Goal: Task Accomplishment & Management: Use online tool/utility

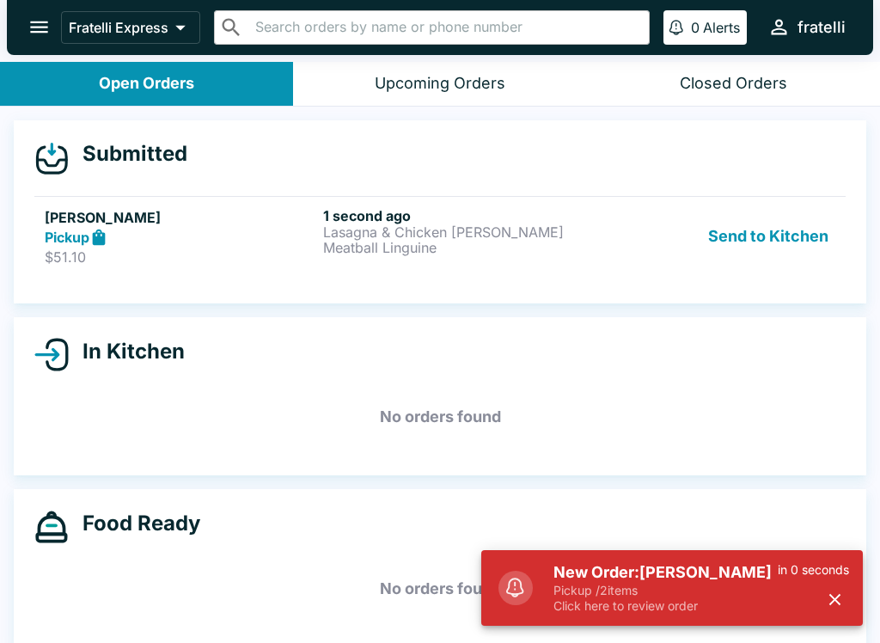
click at [697, 585] on p "Pickup / 2 items" at bounding box center [666, 590] width 224 height 15
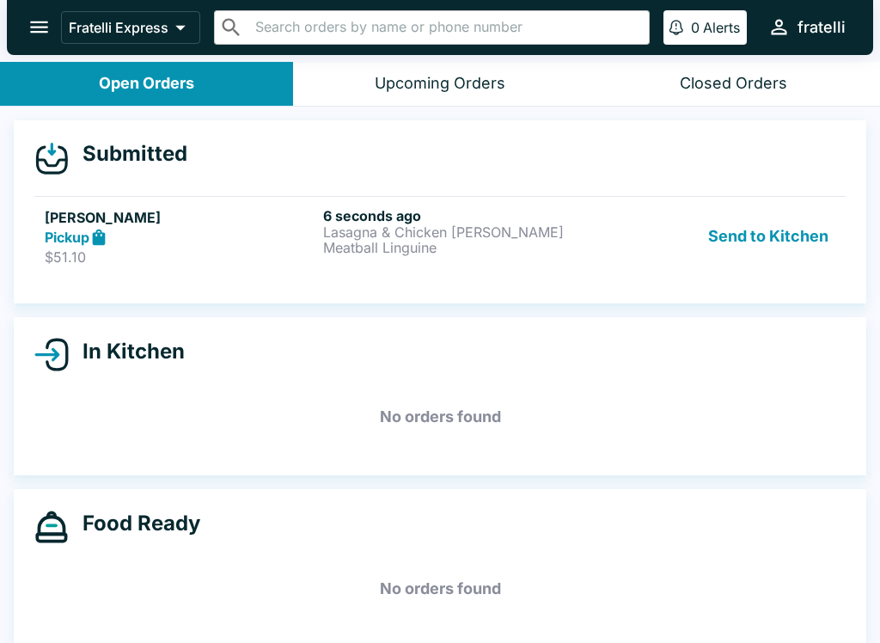
click at [409, 246] on p "Meatball Linguine" at bounding box center [459, 247] width 272 height 15
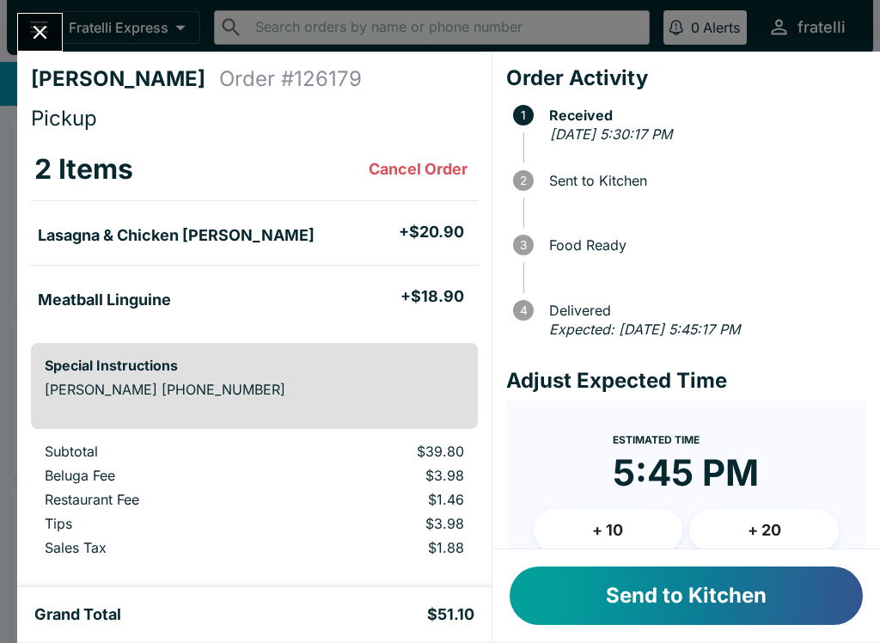
click at [649, 596] on button "Send to Kitchen" at bounding box center [686, 595] width 353 height 58
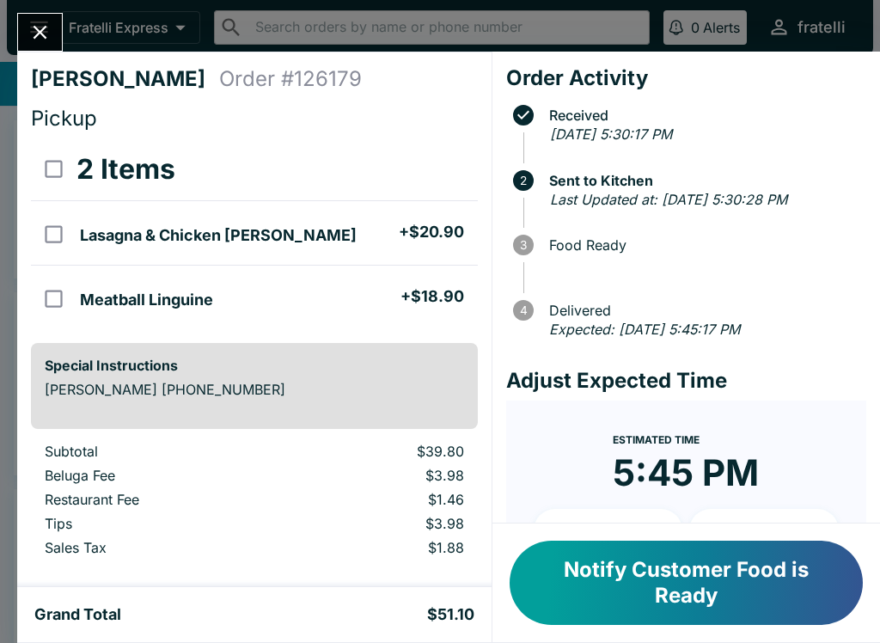
click at [725, 580] on button "Notify Customer Food is Ready" at bounding box center [686, 583] width 353 height 84
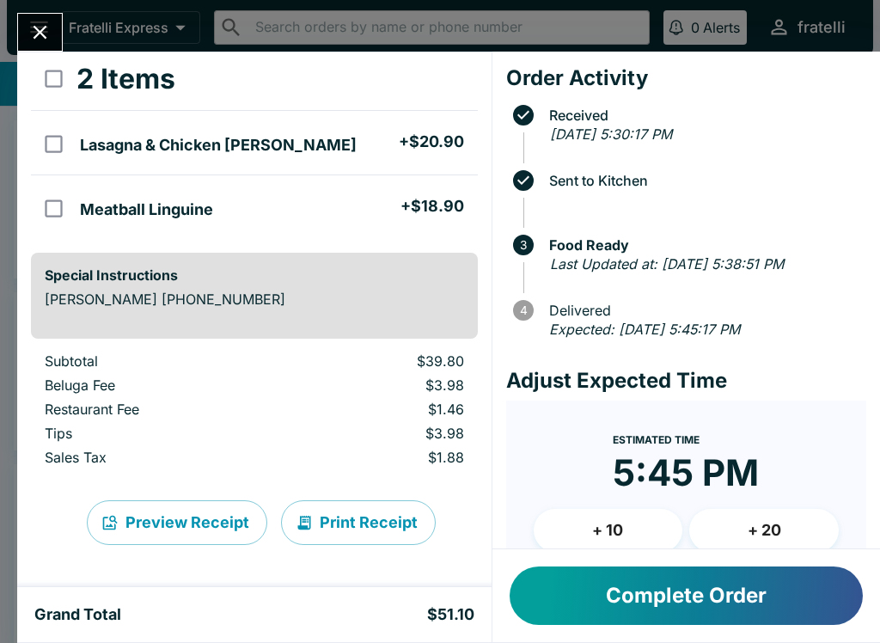
scroll to position [90, 0]
click at [725, 584] on button "Complete Order" at bounding box center [686, 595] width 353 height 58
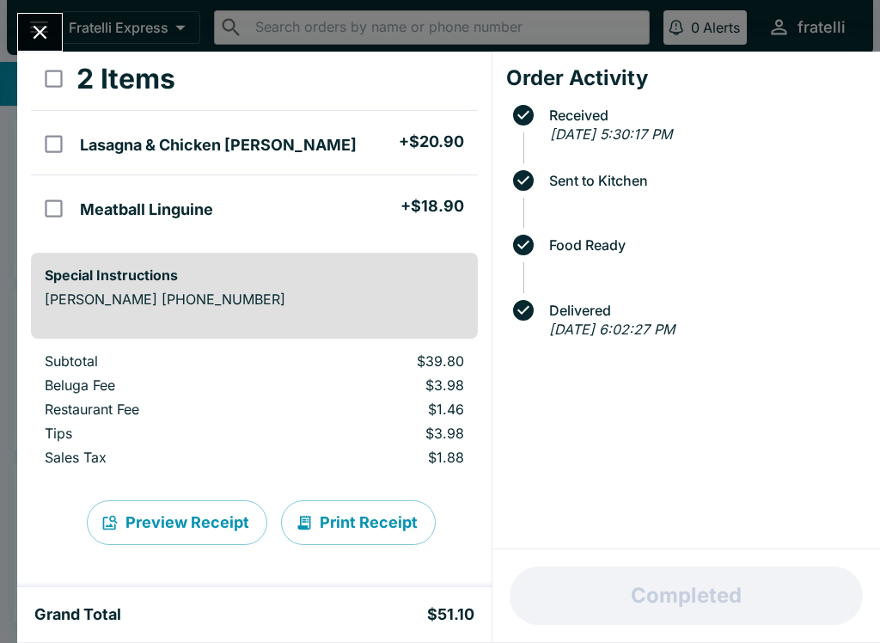
click at [47, 34] on icon "Close" at bounding box center [39, 32] width 23 height 23
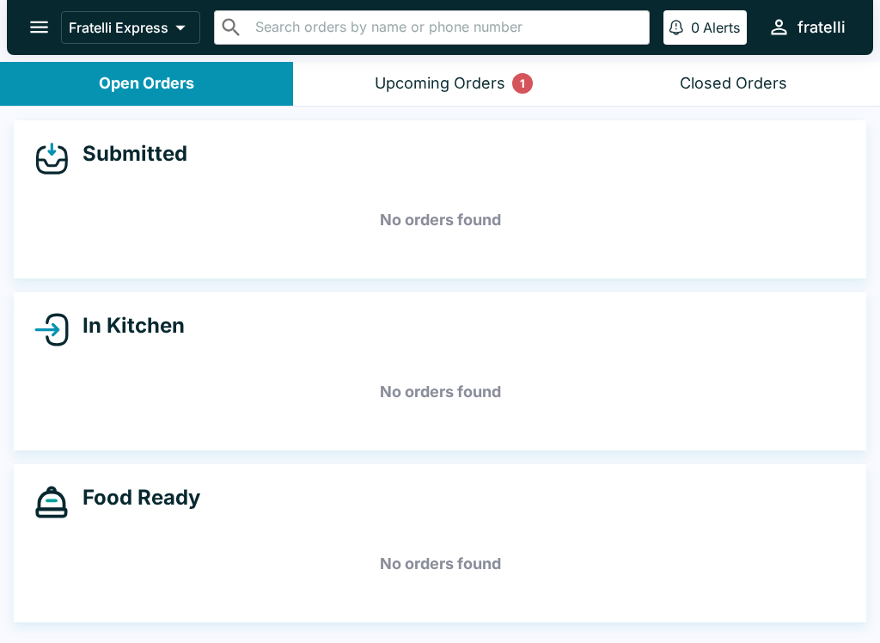
click at [482, 75] on div "Upcoming Orders 1" at bounding box center [440, 84] width 131 height 20
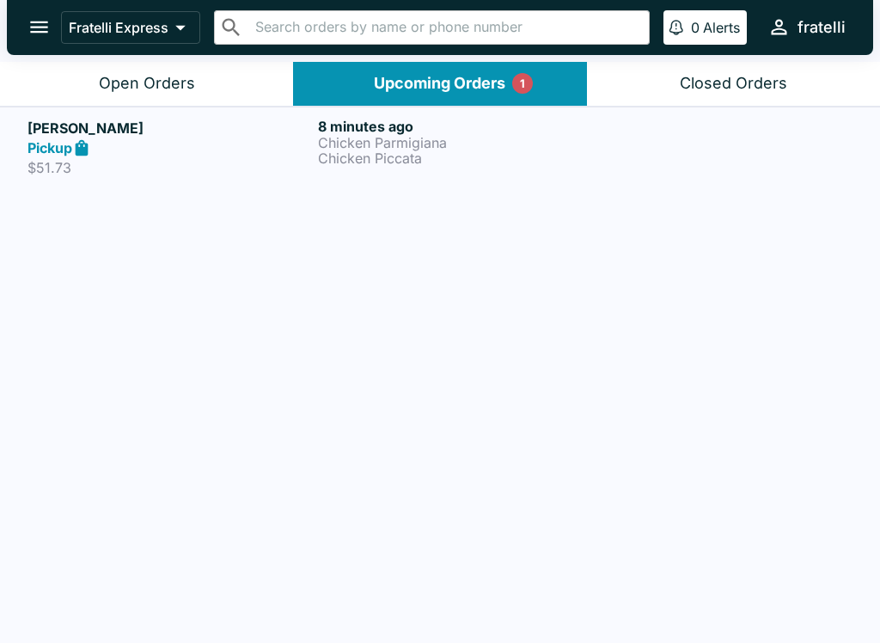
click at [379, 156] on p "Chicken Piccata" at bounding box center [460, 157] width 284 height 15
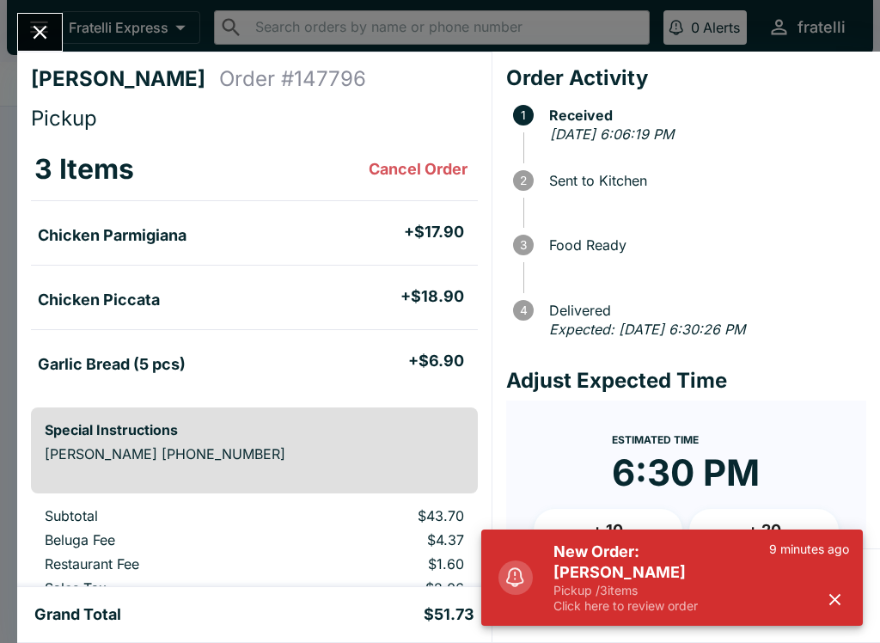
click at [645, 567] on h5 "New Order: [PERSON_NAME]" at bounding box center [662, 561] width 216 height 41
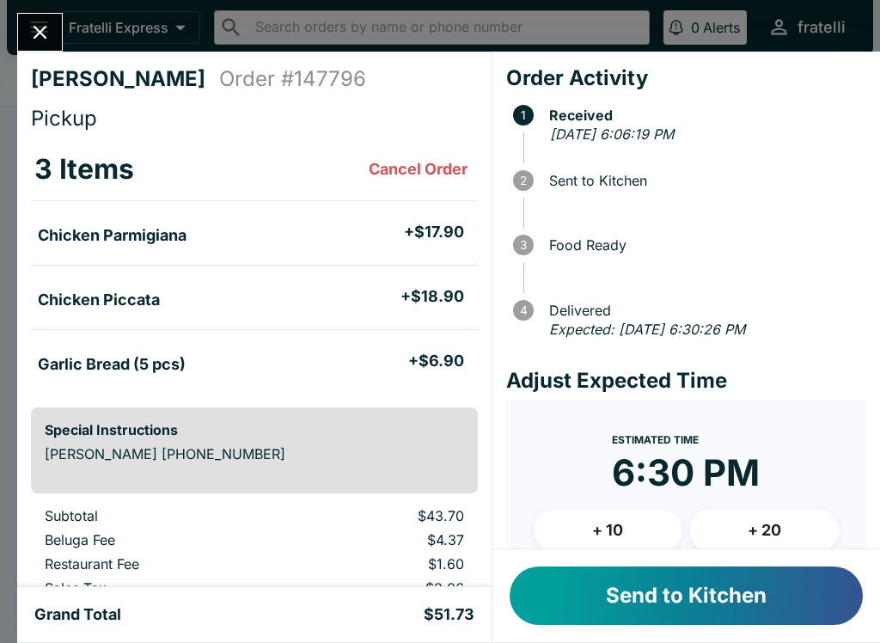
click at [641, 607] on button "Send to Kitchen" at bounding box center [686, 595] width 353 height 58
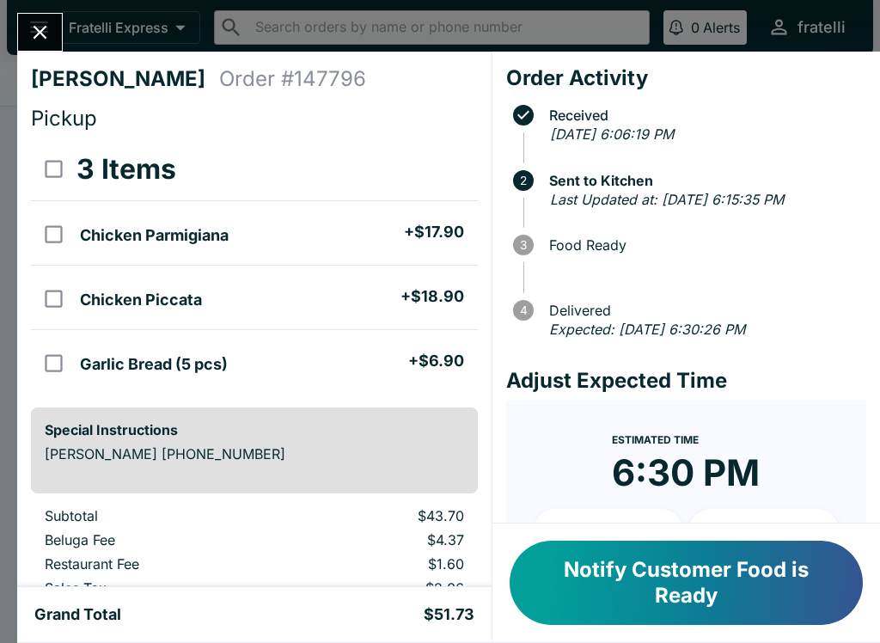
click at [658, 589] on button "Notify Customer Food is Ready" at bounding box center [686, 583] width 353 height 84
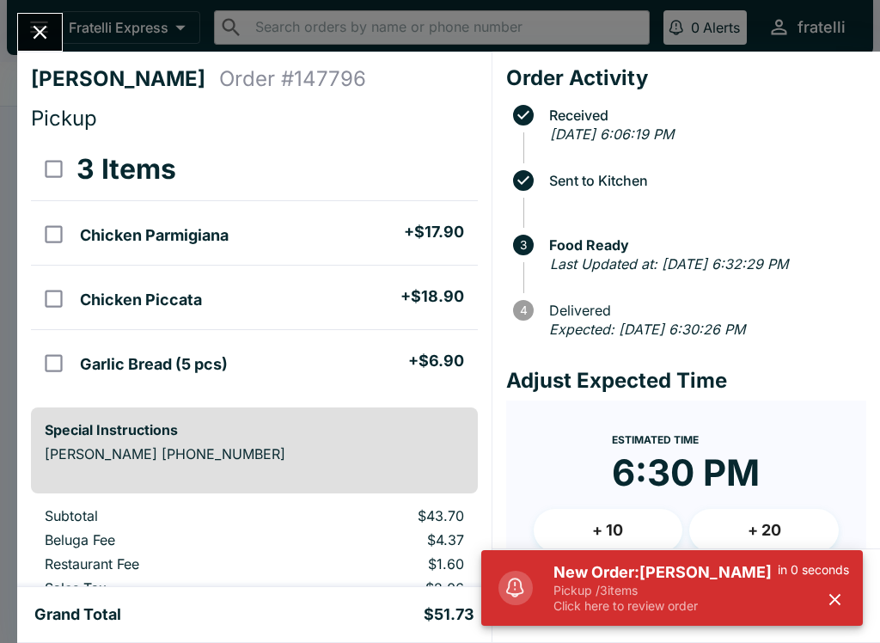
click at [730, 582] on h5 "New Order: [PERSON_NAME]" at bounding box center [666, 572] width 224 height 21
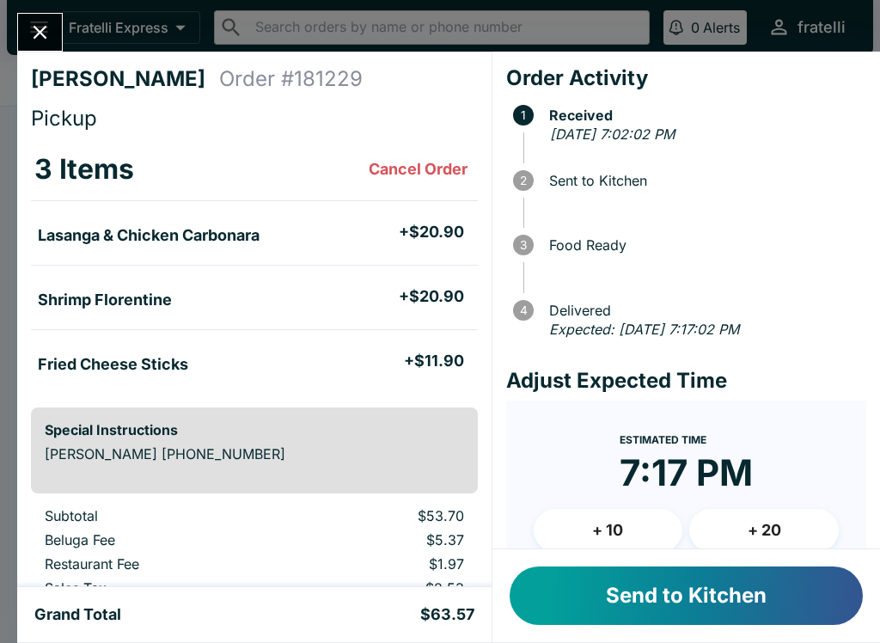
click at [44, 22] on icon "Close" at bounding box center [39, 32] width 23 height 23
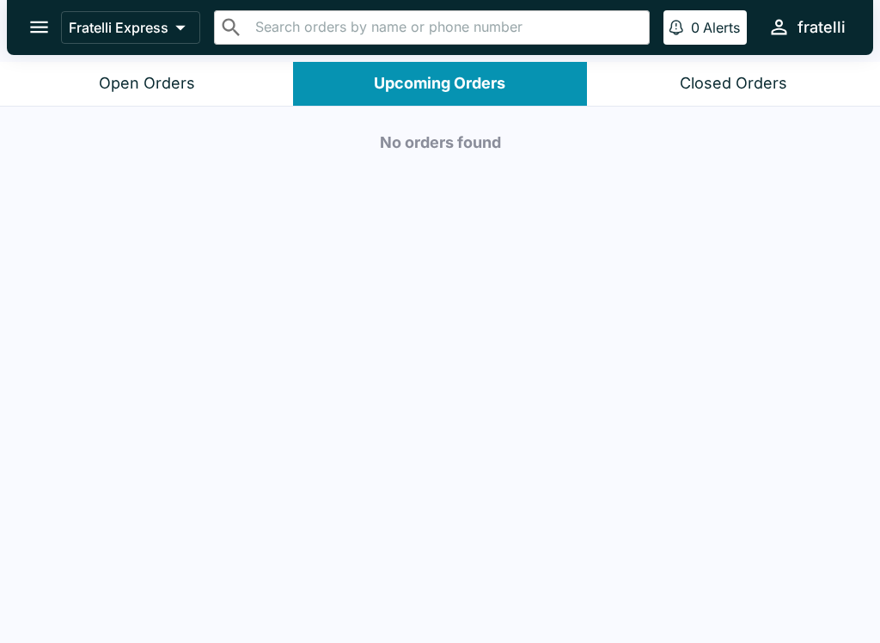
click at [458, 99] on button "Upcoming Orders" at bounding box center [439, 84] width 293 height 44
click at [40, 25] on icon "open drawer" at bounding box center [39, 26] width 23 height 23
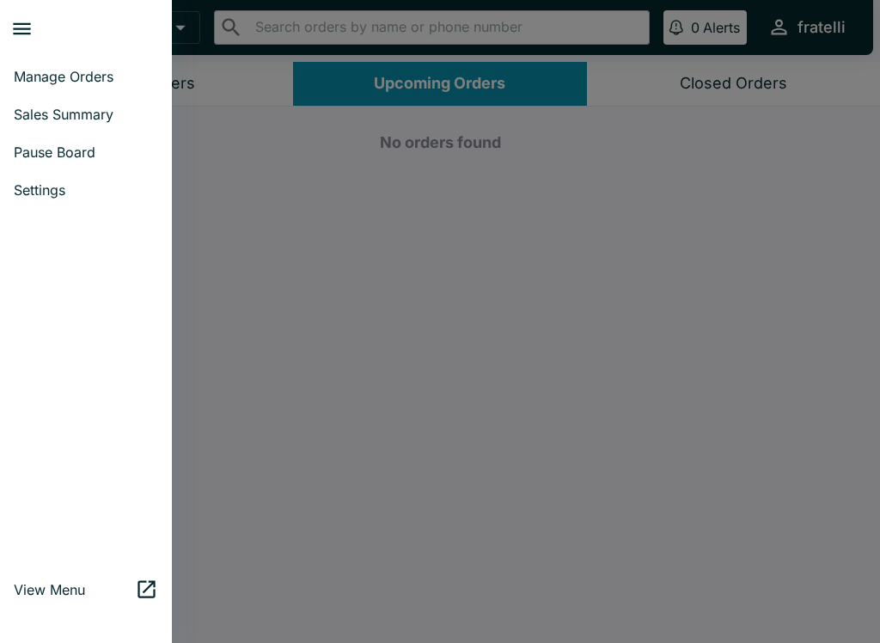
click at [614, 313] on div at bounding box center [440, 321] width 880 height 643
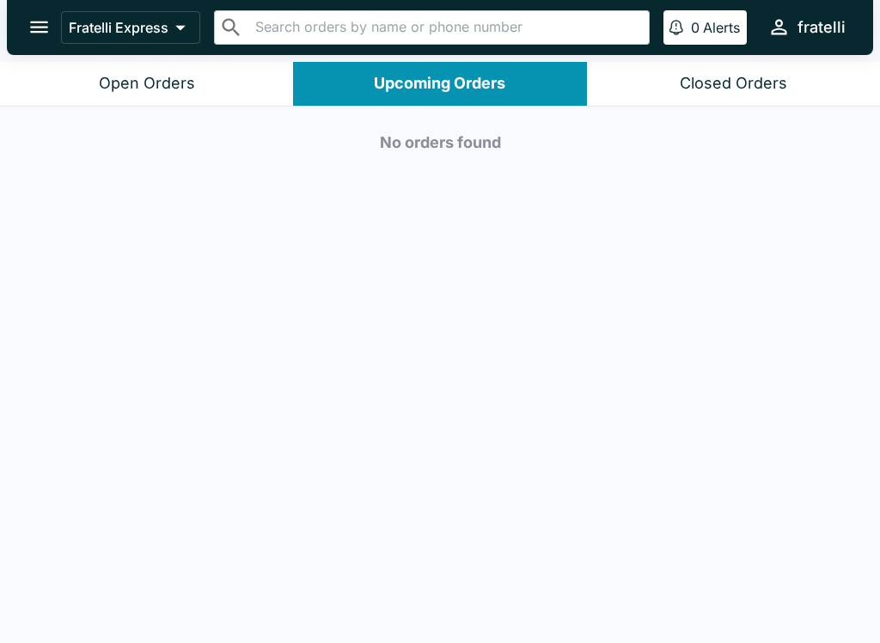
click at [398, 326] on div "No orders found" at bounding box center [440, 377] width 880 height 540
click at [39, 34] on icon "open drawer" at bounding box center [39, 26] width 23 height 23
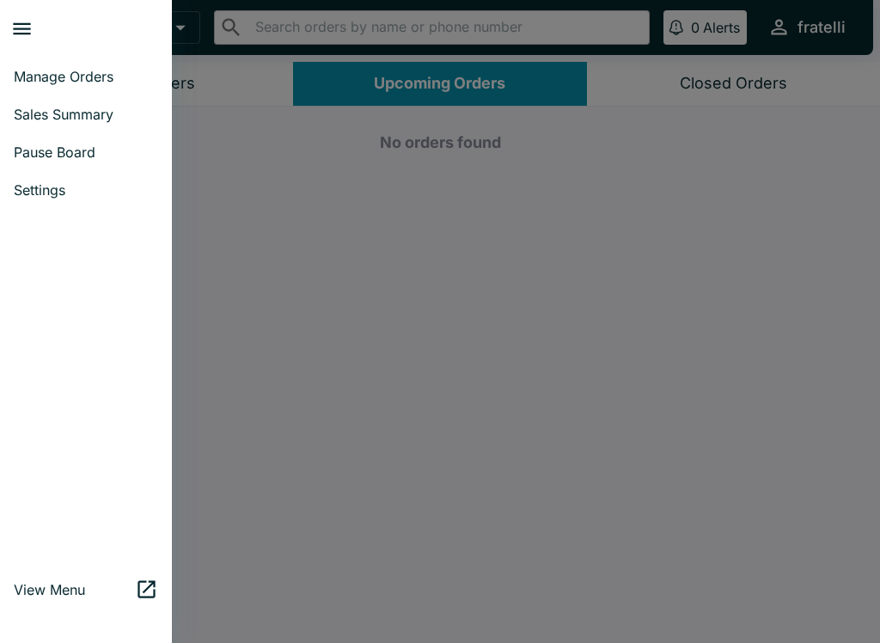
click at [258, 346] on div at bounding box center [440, 321] width 880 height 643
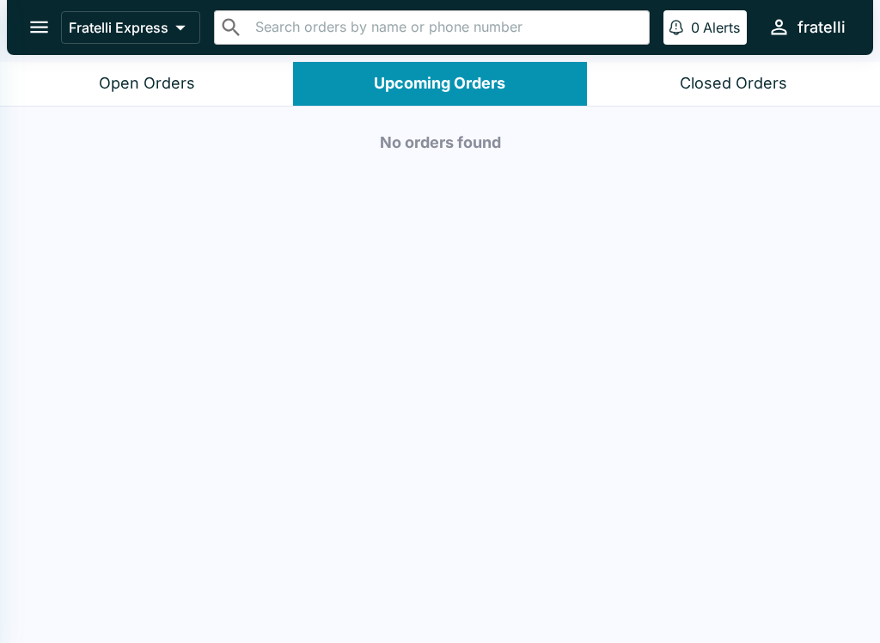
click at [272, 449] on div at bounding box center [440, 321] width 880 height 643
click at [150, 102] on button "Open Orders" at bounding box center [146, 84] width 293 height 44
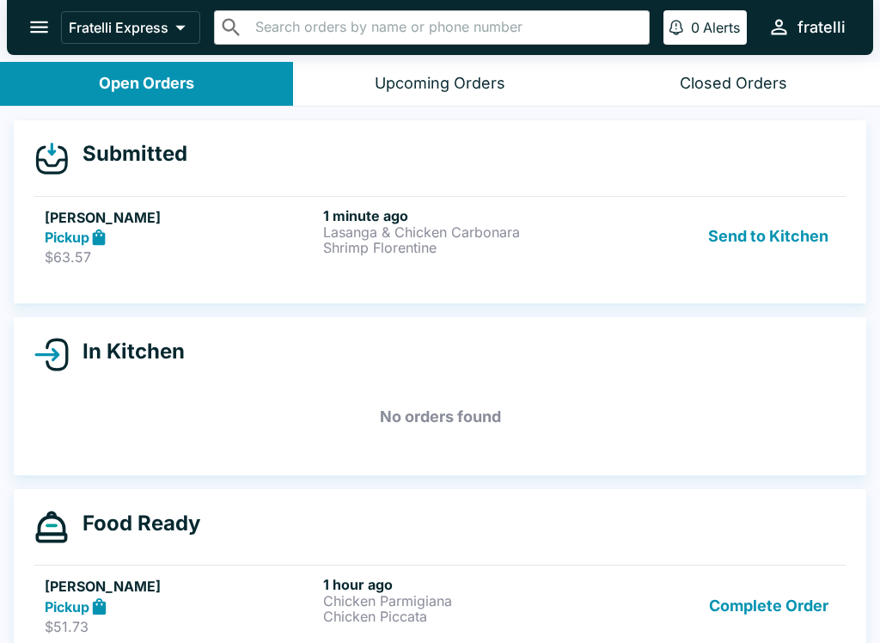
click at [346, 245] on p "Shrimp Florentine" at bounding box center [459, 247] width 272 height 15
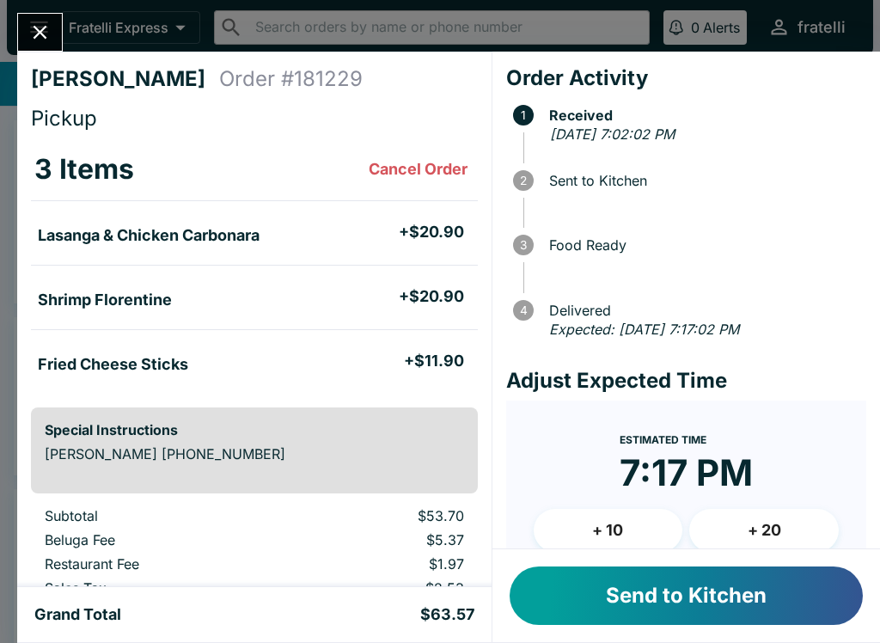
click at [666, 595] on button "Send to Kitchen" at bounding box center [686, 595] width 353 height 58
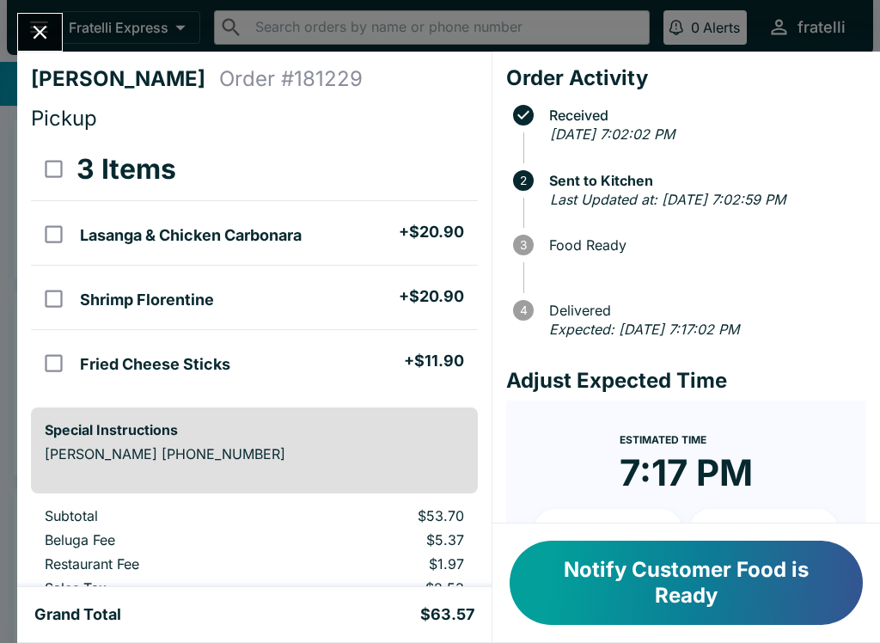
click at [60, 34] on button "Close" at bounding box center [40, 32] width 44 height 37
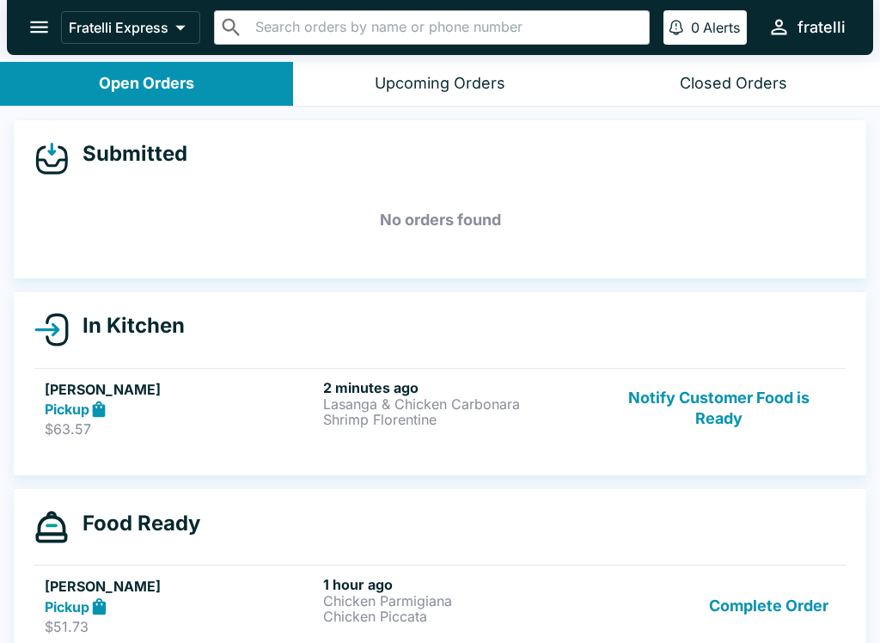
click at [237, 597] on div "Pickup" at bounding box center [181, 606] width 272 height 20
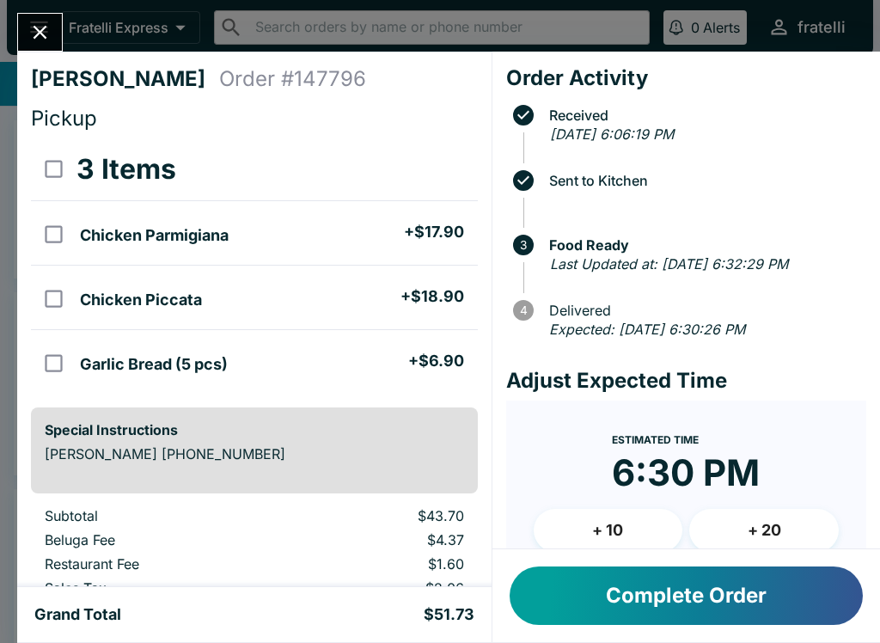
click at [700, 590] on button "Complete Order" at bounding box center [686, 595] width 353 height 58
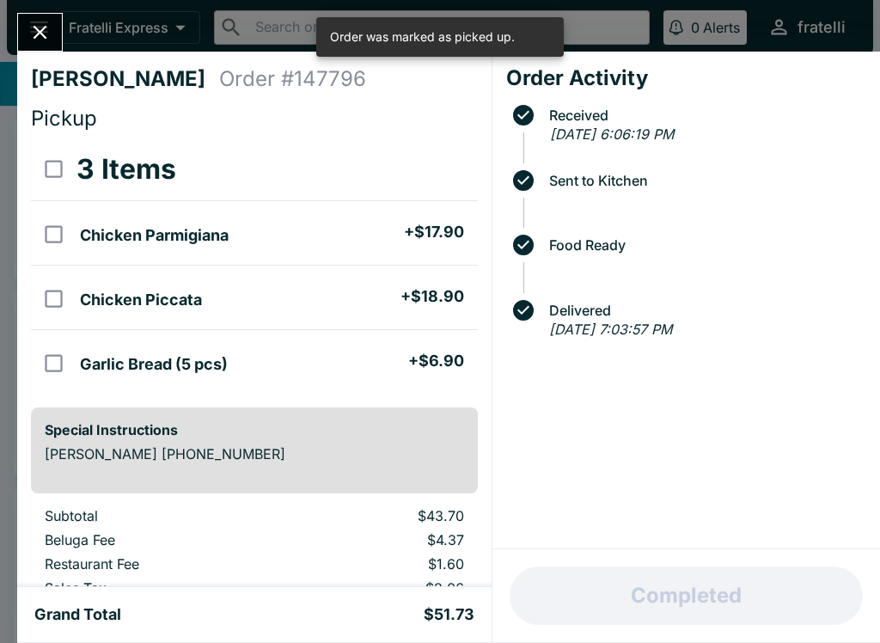
click at [53, 28] on button "Close" at bounding box center [40, 32] width 44 height 37
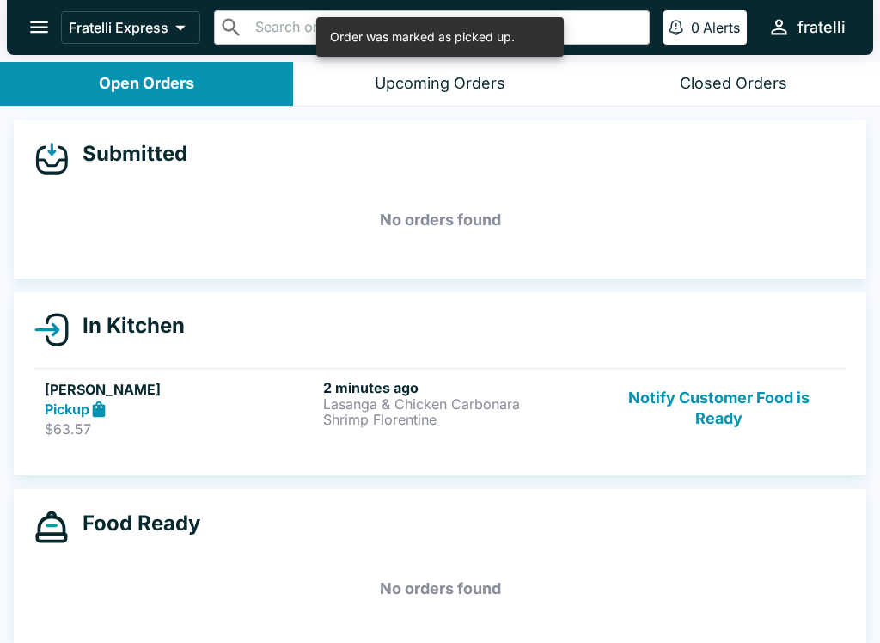
click at [260, 406] on div "Pickup" at bounding box center [181, 410] width 272 height 20
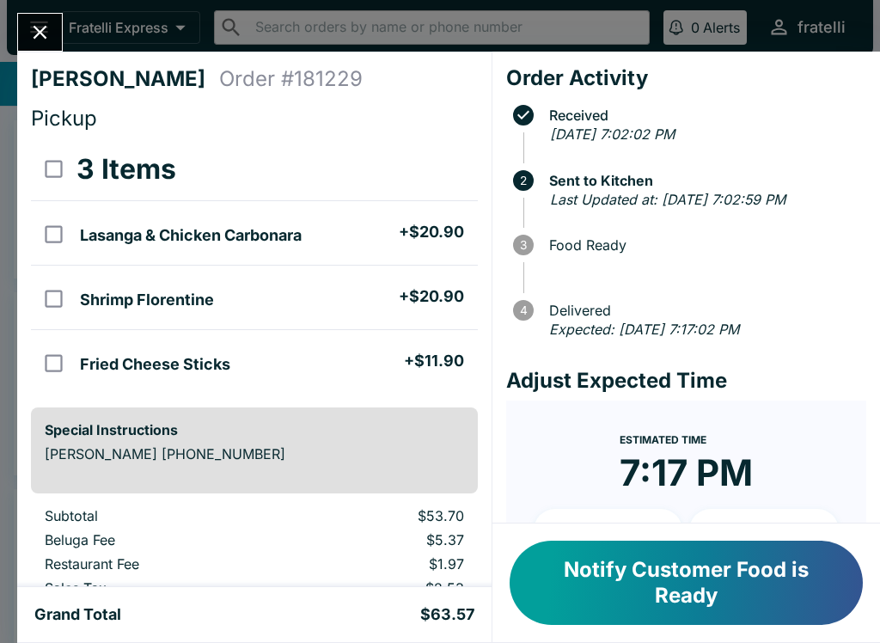
click at [697, 573] on button "Notify Customer Food is Ready" at bounding box center [686, 583] width 353 height 84
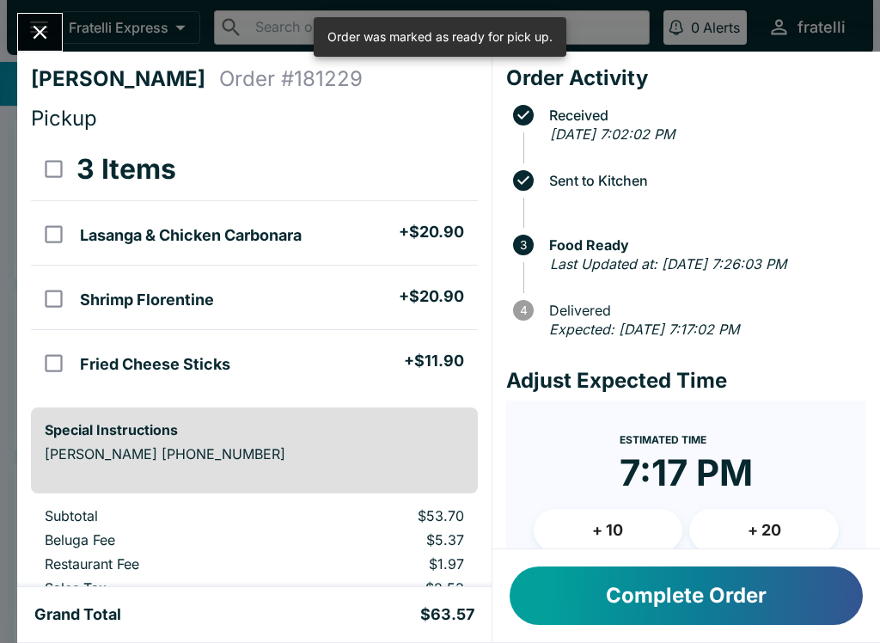
click at [45, 31] on icon "Close" at bounding box center [39, 32] width 23 height 23
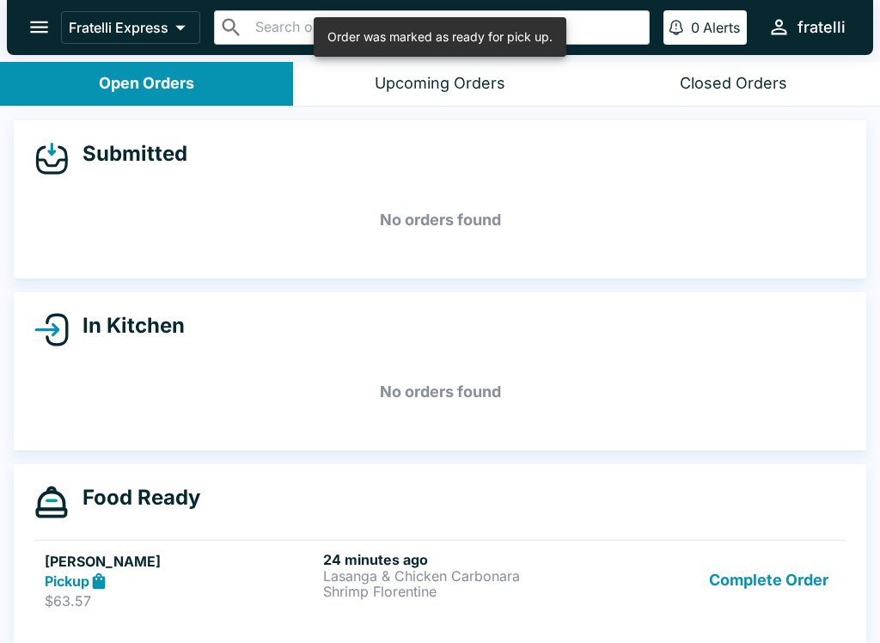
click at [235, 568] on h5 "[PERSON_NAME]" at bounding box center [181, 561] width 272 height 21
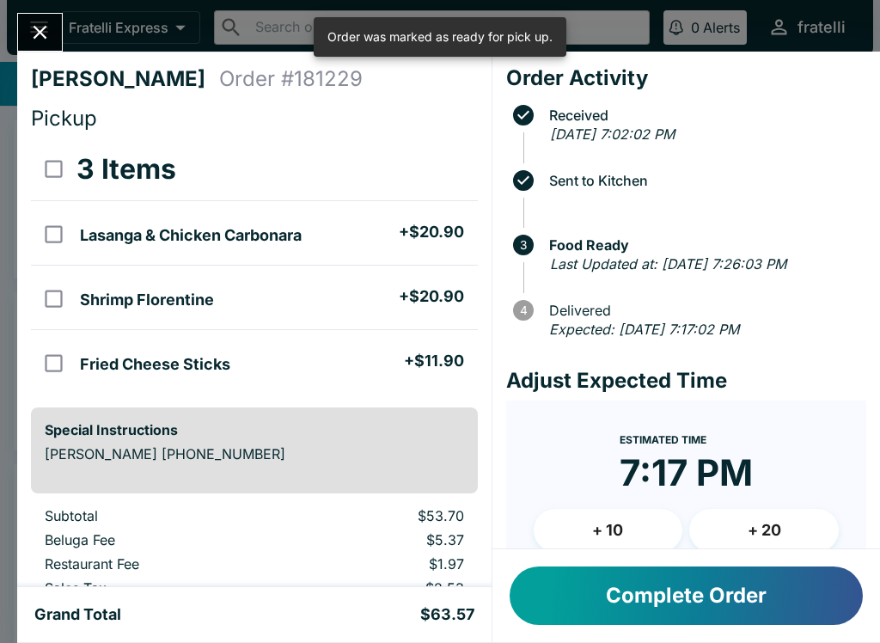
click at [678, 593] on button "Complete Order" at bounding box center [686, 595] width 353 height 58
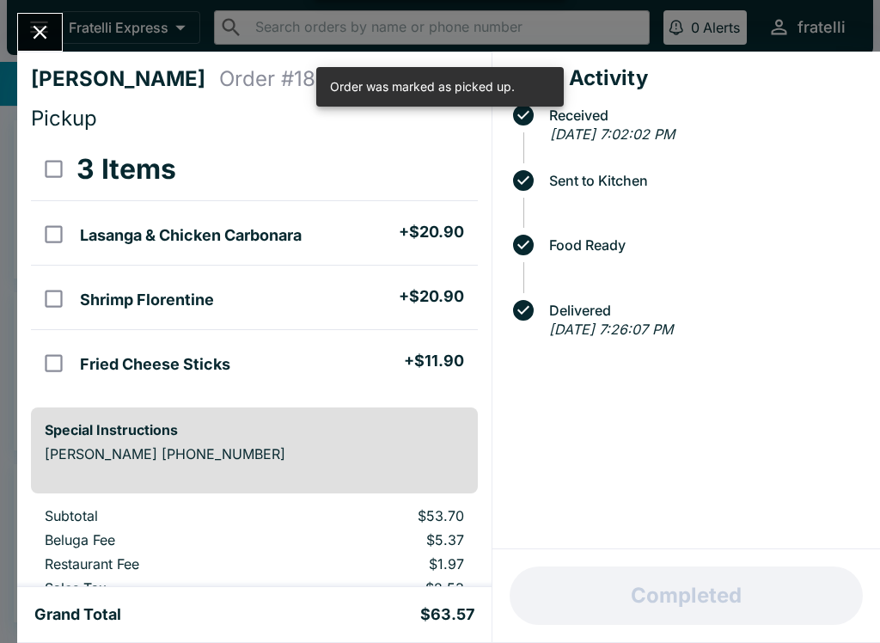
click at [55, 29] on button "Close" at bounding box center [40, 32] width 44 height 37
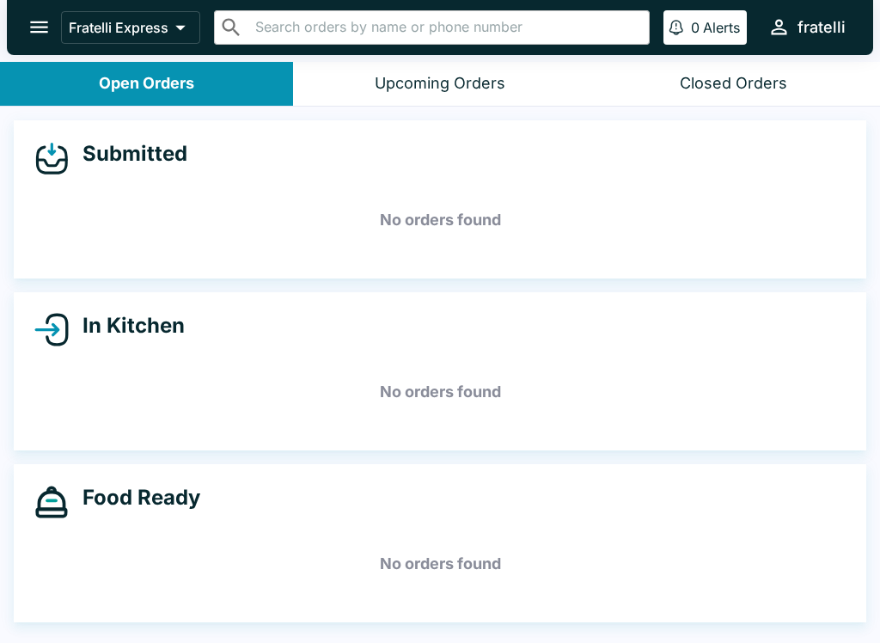
click at [742, 80] on div "Closed Orders" at bounding box center [733, 84] width 107 height 20
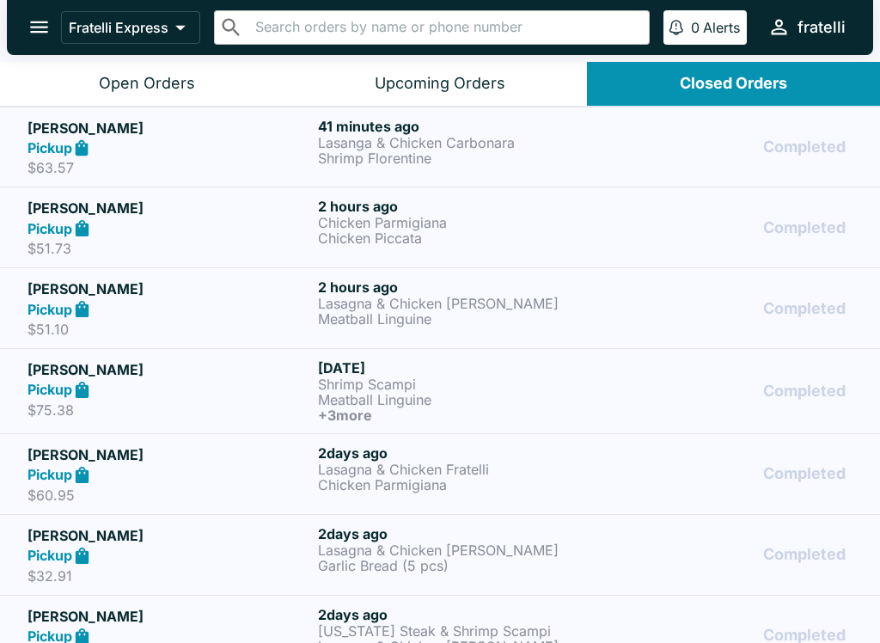
click at [152, 84] on div "Open Orders" at bounding box center [147, 84] width 96 height 20
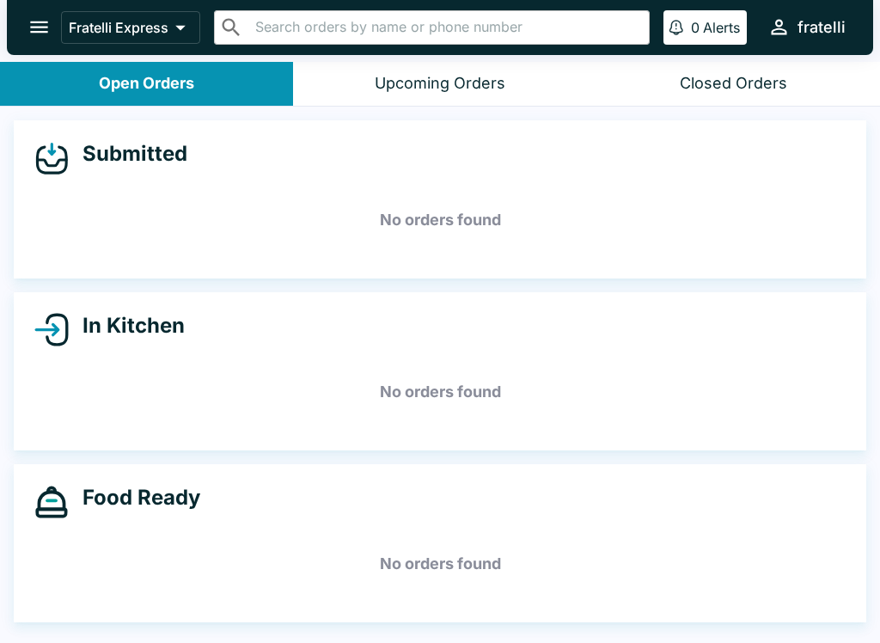
click at [40, 24] on icon "open drawer" at bounding box center [39, 26] width 23 height 23
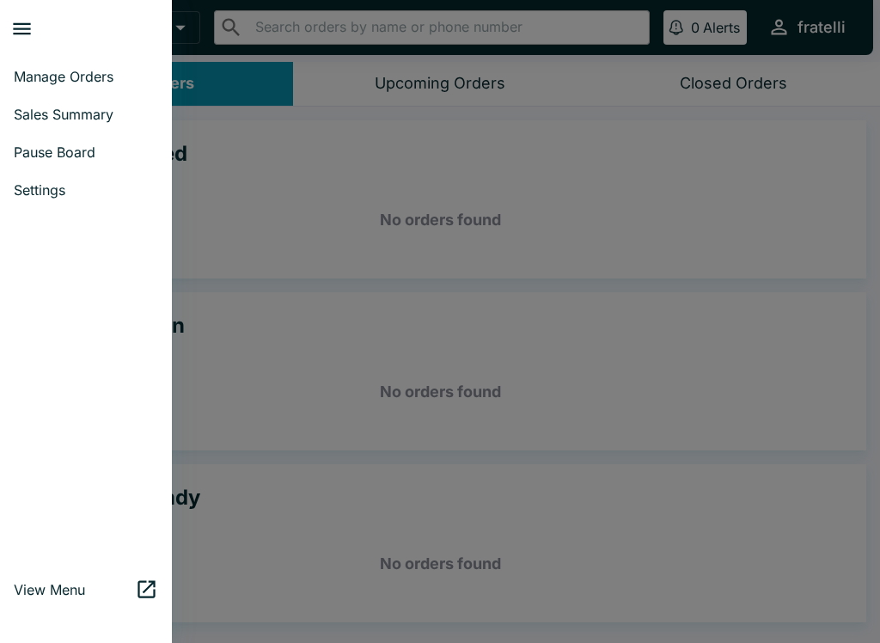
click at [62, 108] on span "Sales Summary" at bounding box center [86, 114] width 144 height 17
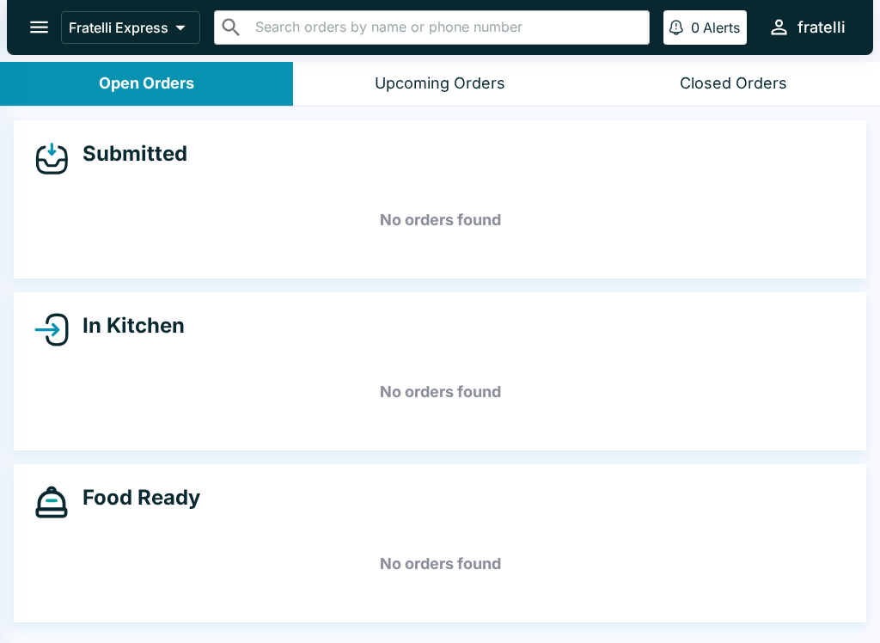
select select "03:00"
